Goal: Task Accomplishment & Management: Manage account settings

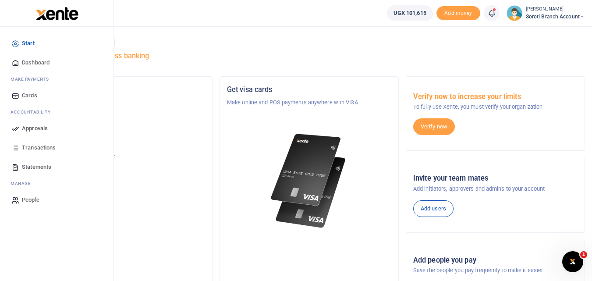
click at [27, 67] on span "Dashboard" at bounding box center [36, 62] width 28 height 9
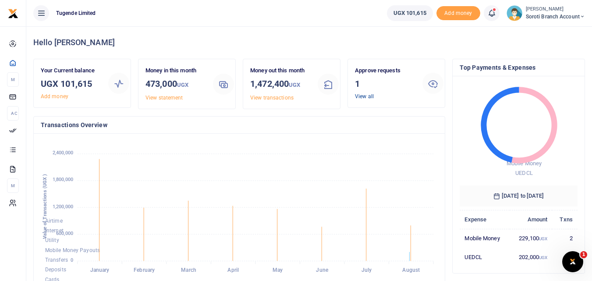
click at [365, 97] on link "View all" at bounding box center [364, 96] width 19 height 6
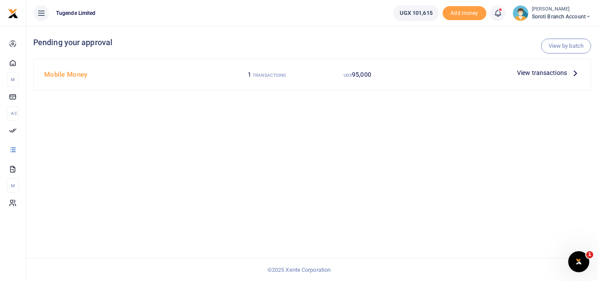
click at [532, 71] on span "View transactions" at bounding box center [542, 73] width 50 height 10
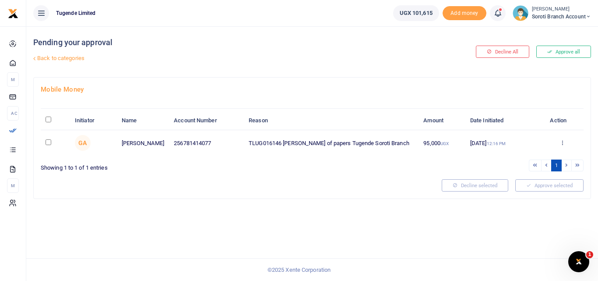
click at [548, 50] on icon at bounding box center [550, 52] width 5 height 6
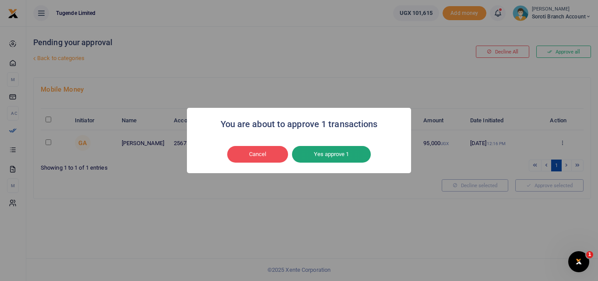
click at [329, 156] on button "Yes approve 1" at bounding box center [331, 154] width 79 height 17
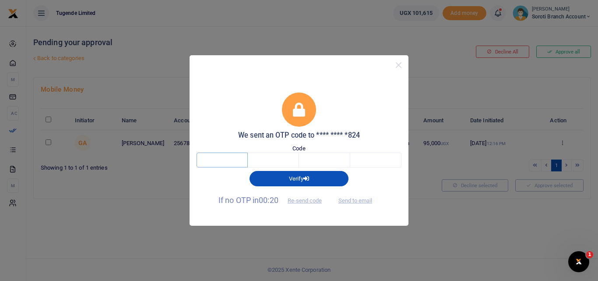
click at [231, 155] on input "text" at bounding box center [222, 159] width 51 height 15
type input "3"
type input "2"
type input "1"
type input "4"
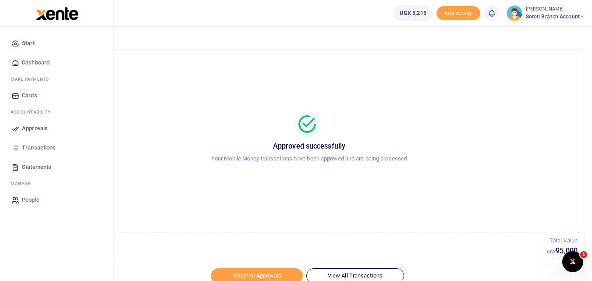
click at [32, 59] on span "Dashboard" at bounding box center [36, 62] width 28 height 9
